Goal: Use online tool/utility: Utilize a website feature to perform a specific function

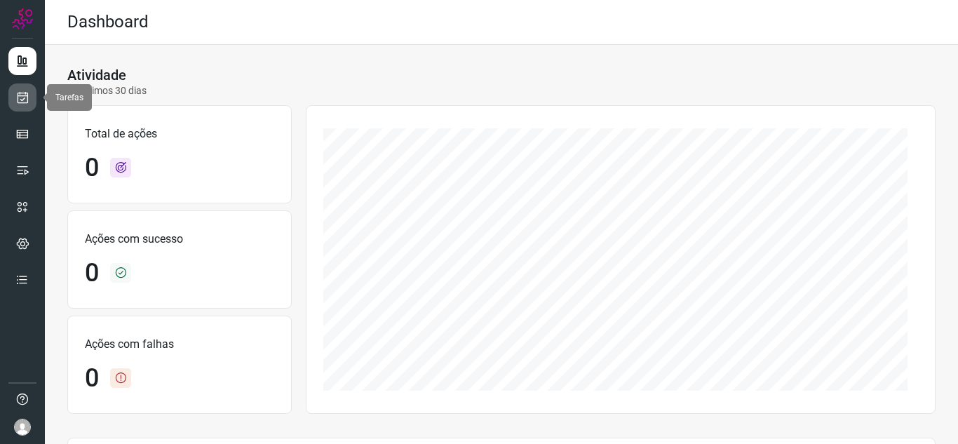
click at [25, 93] on icon at bounding box center [22, 97] width 15 height 14
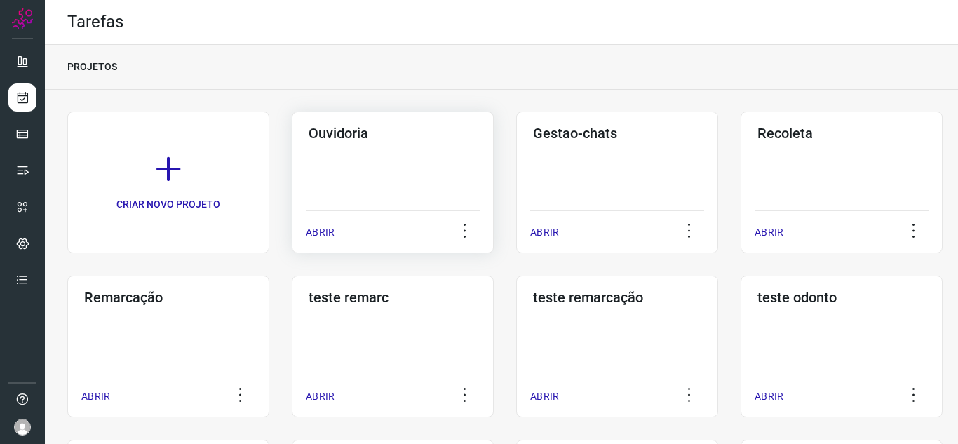
click at [329, 232] on p "ABRIR" at bounding box center [320, 232] width 29 height 15
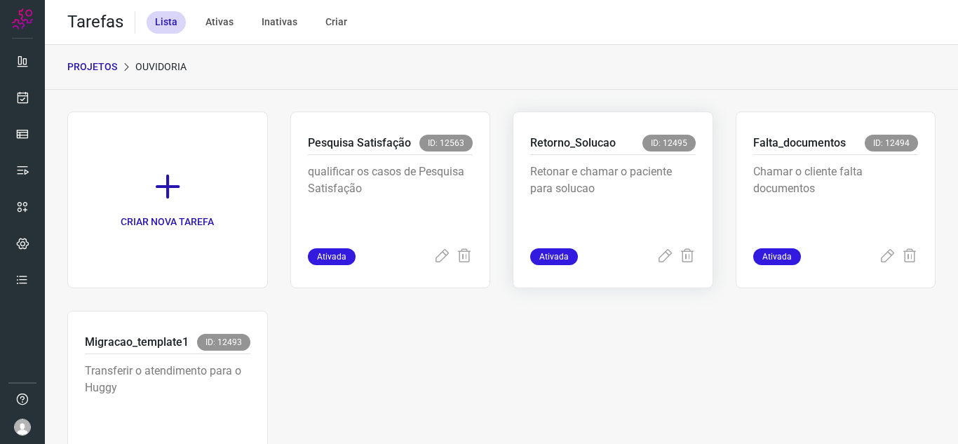
click at [537, 257] on span "Ativada" at bounding box center [554, 256] width 48 height 17
click at [656, 257] on icon at bounding box center [664, 256] width 17 height 17
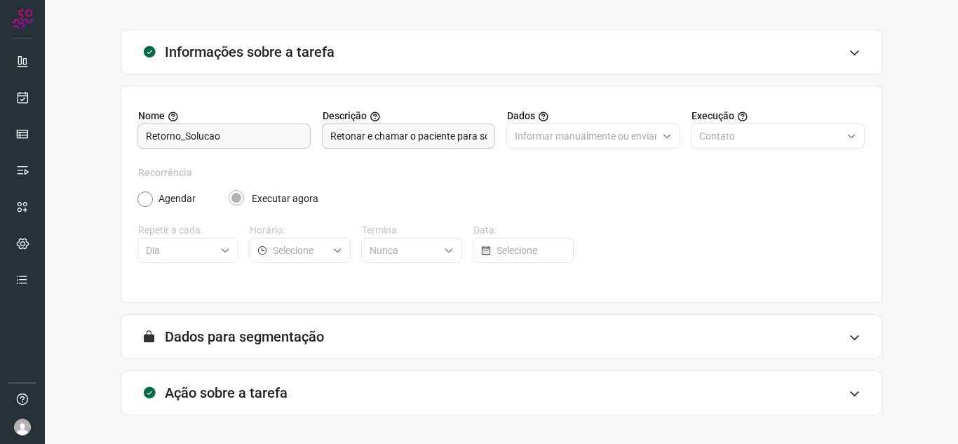
scroll to position [104, 0]
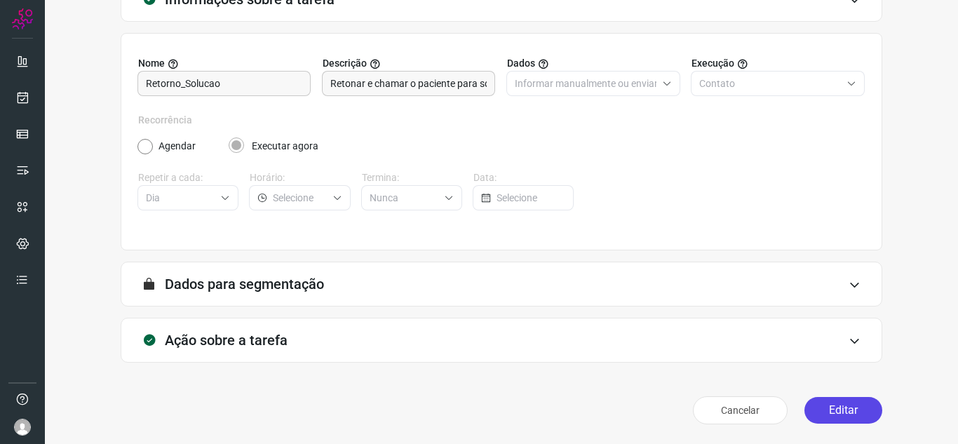
click at [822, 408] on button "Editar" at bounding box center [843, 410] width 78 height 27
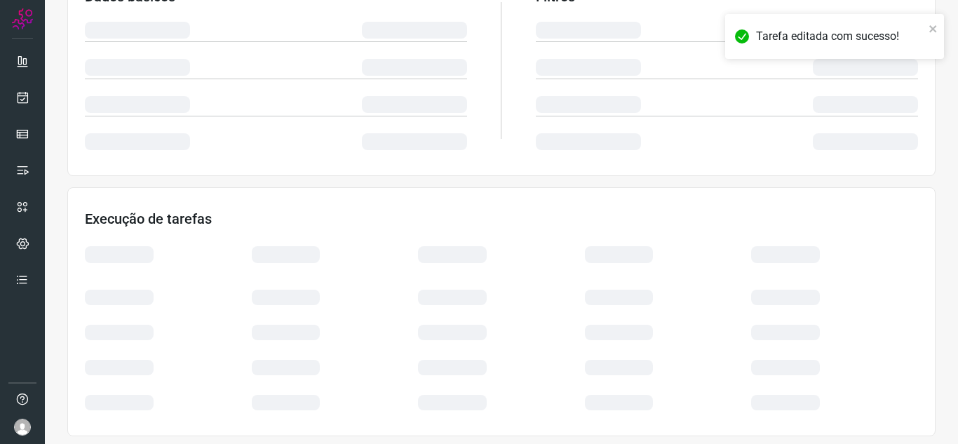
scroll to position [306, 0]
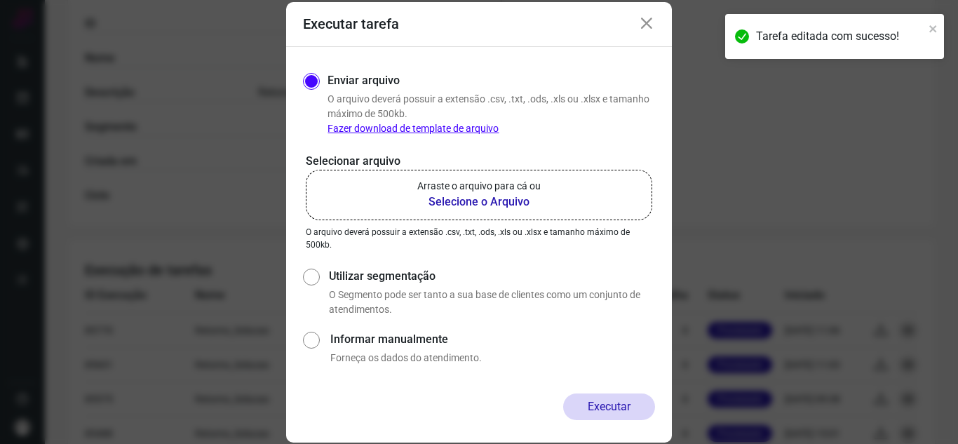
click at [503, 205] on b "Selecione o Arquivo" at bounding box center [478, 201] width 123 height 17
click at [0, 0] on input "Arraste o arquivo para cá ou Selecione o Arquivo" at bounding box center [0, 0] width 0 height 0
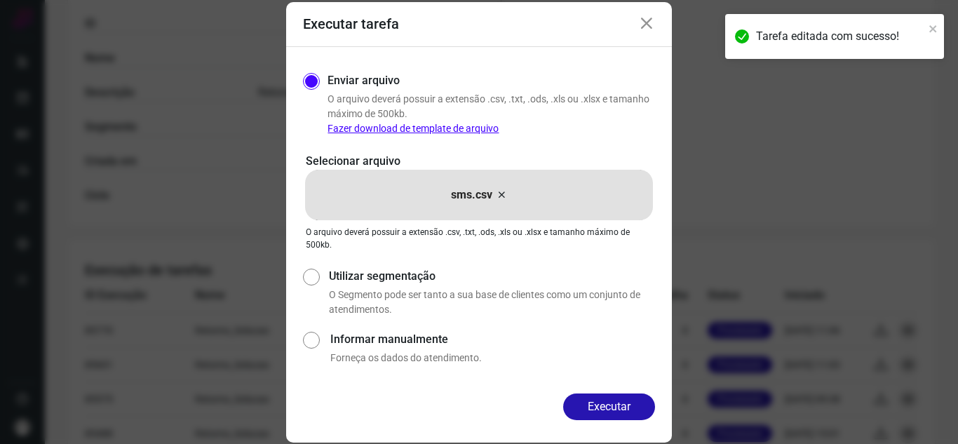
click at [603, 424] on div "Executar" at bounding box center [479, 417] width 386 height 49
click at [609, 402] on button "Executar" at bounding box center [609, 406] width 92 height 27
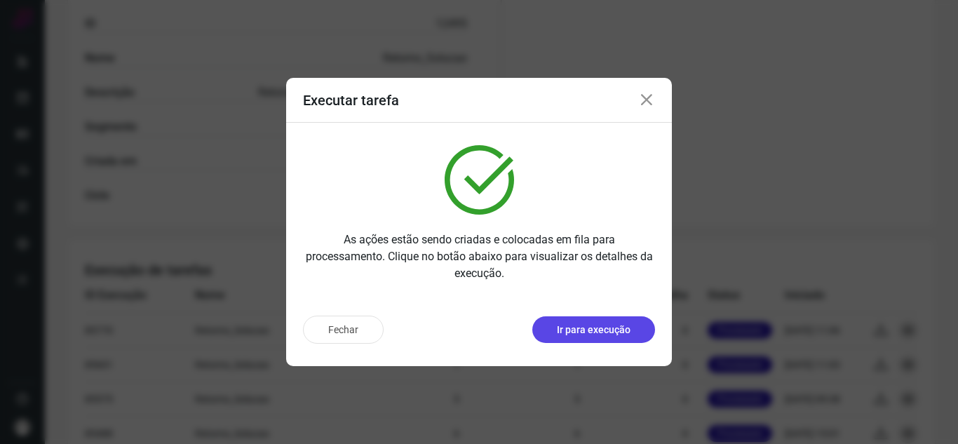
click at [585, 326] on p "Ir para execução" at bounding box center [594, 329] width 74 height 15
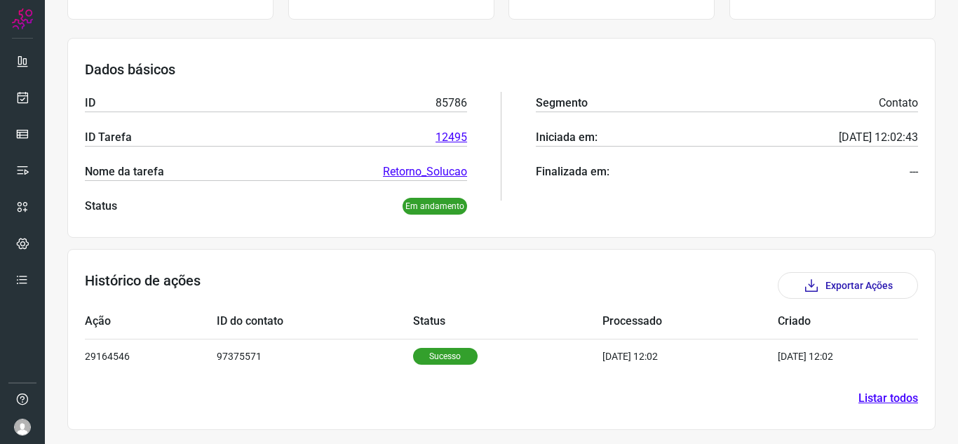
scroll to position [169, 0]
